Goal: Find specific page/section: Find specific page/section

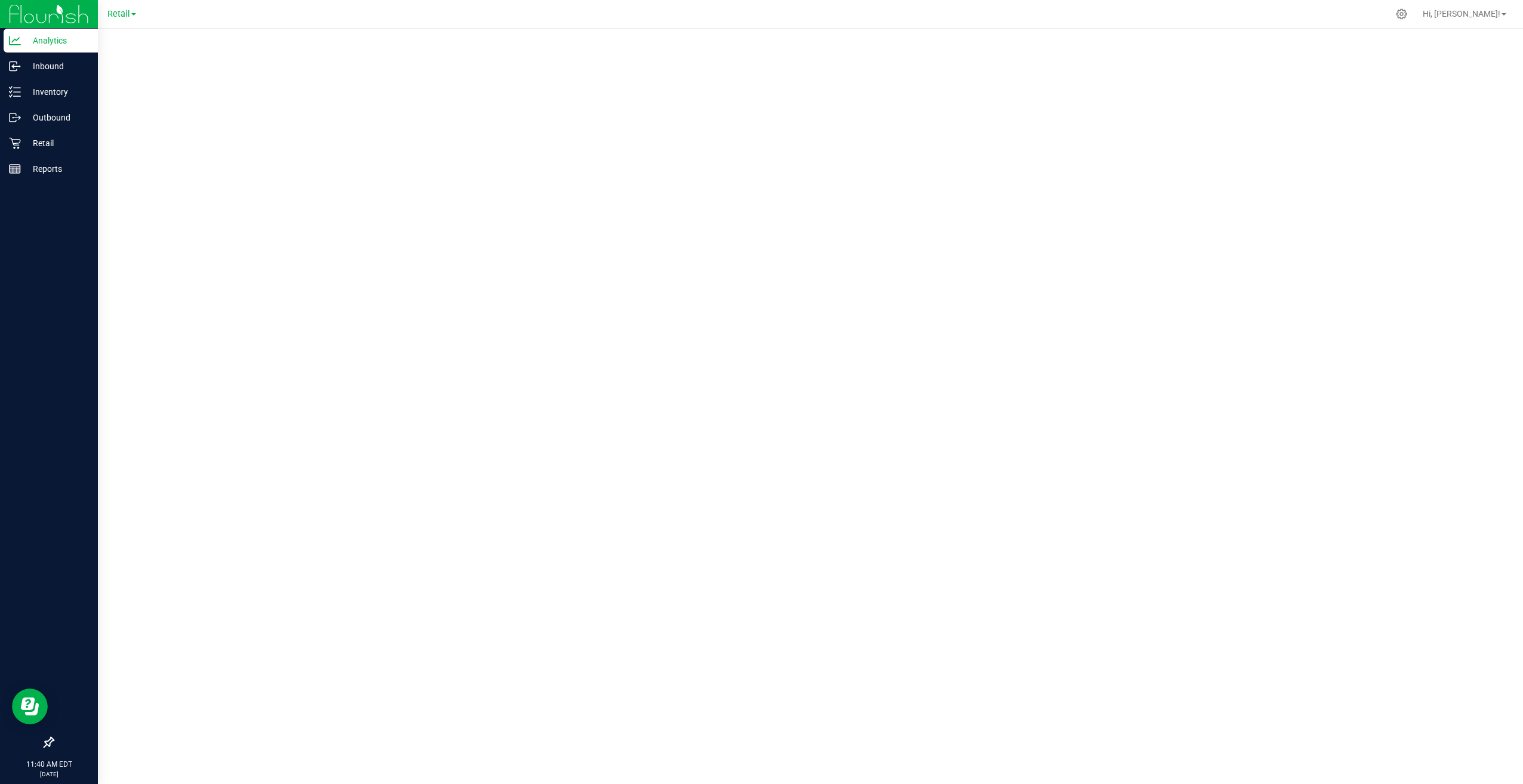
click at [49, 19] on img at bounding box center [49, 14] width 80 height 28
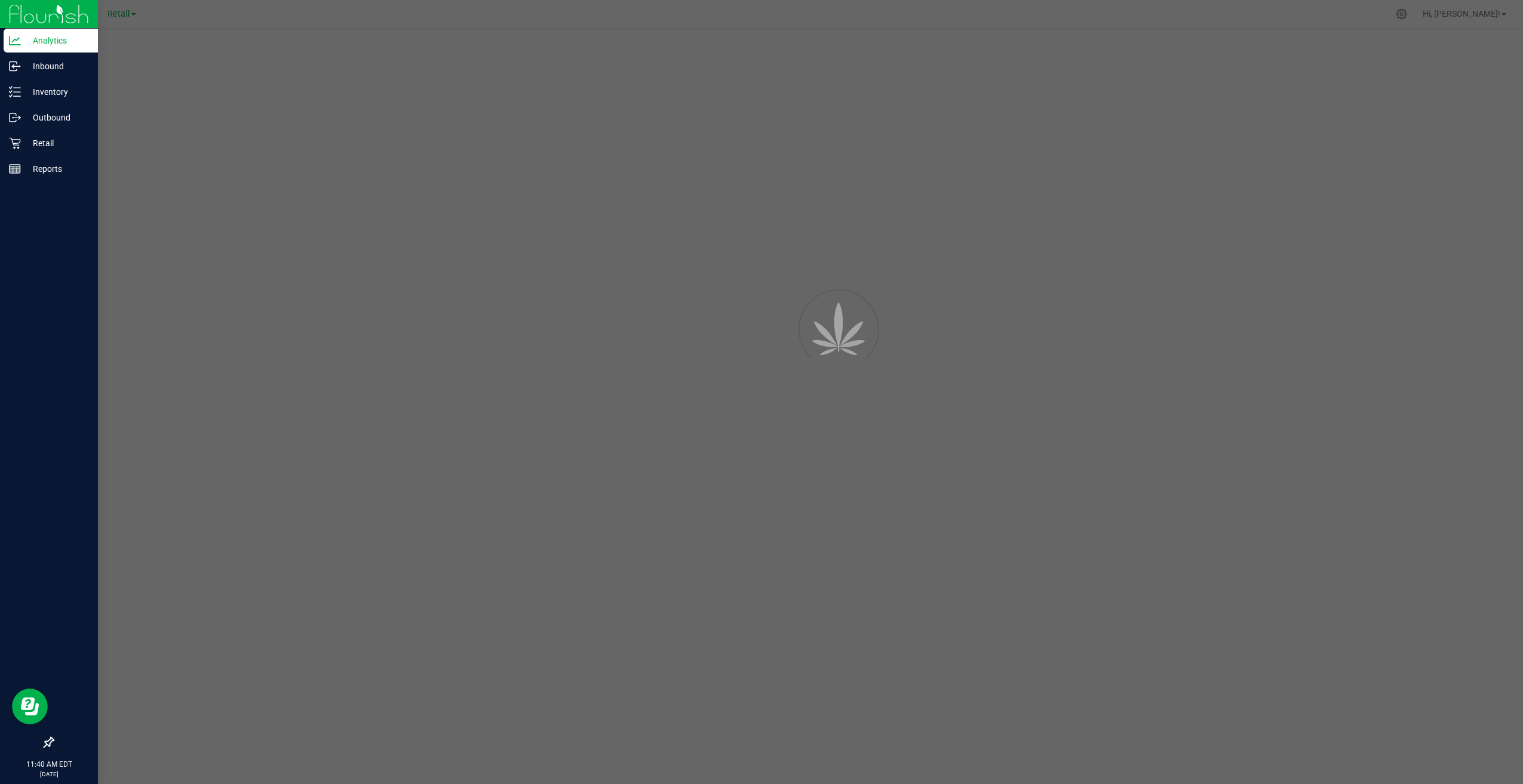
click at [42, 34] on p "Analytics" at bounding box center [56, 41] width 72 height 14
